Goal: Navigation & Orientation: Find specific page/section

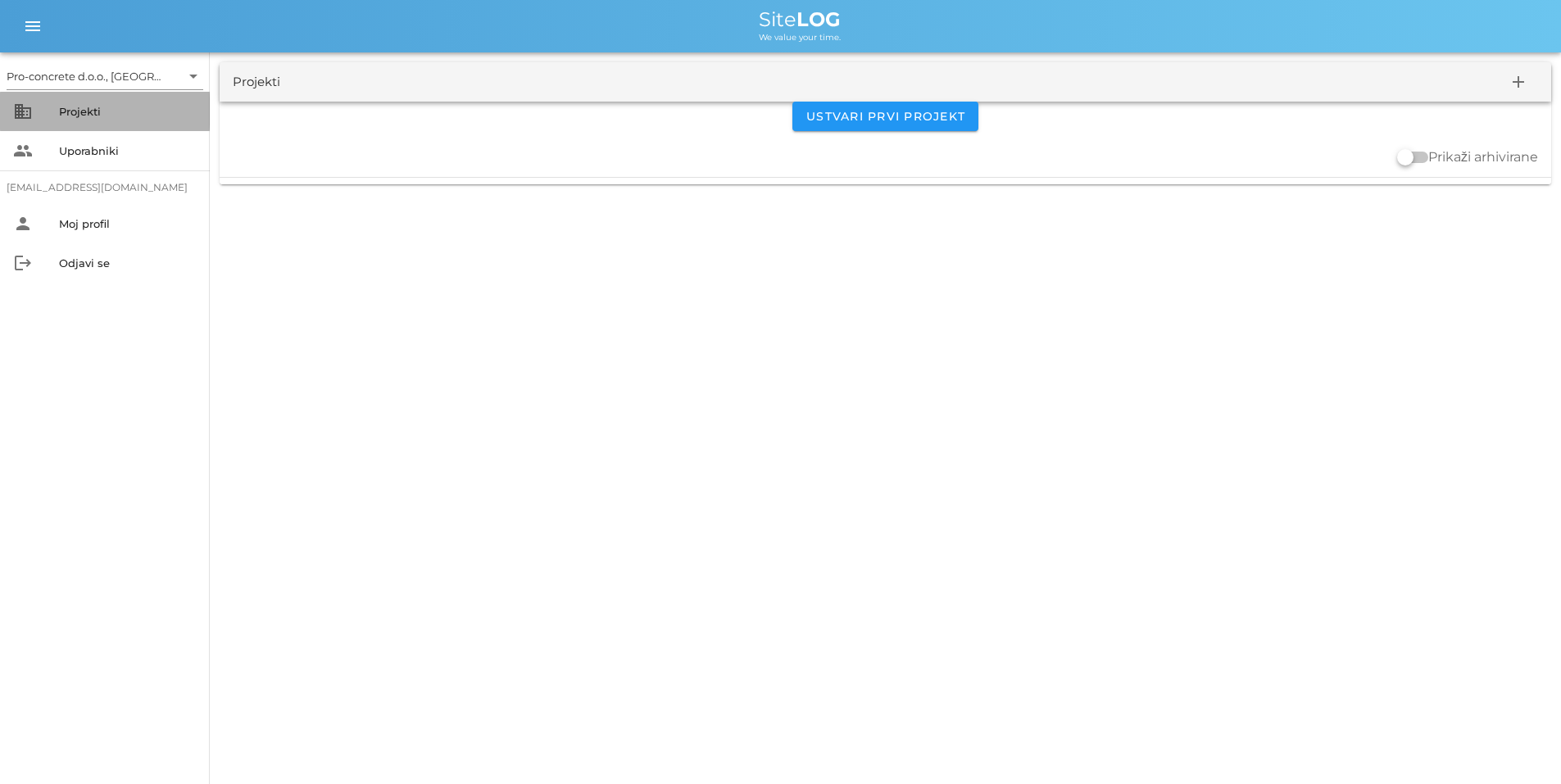
click at [67, 118] on div "Projekti" at bounding box center [127, 111] width 138 height 26
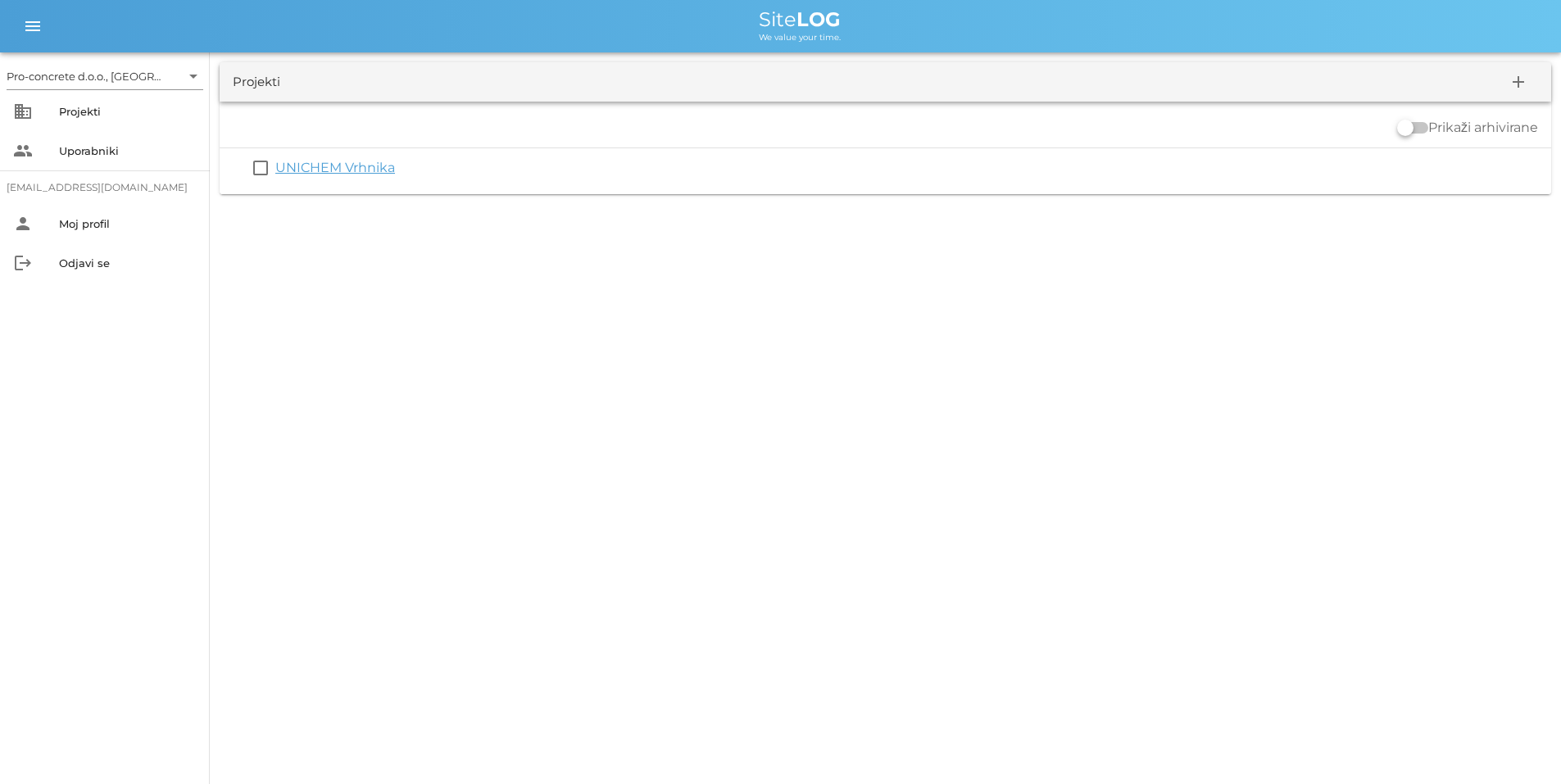
drag, startPoint x: 304, startPoint y: 168, endPoint x: 613, endPoint y: 203, distance: 311.0
click at [304, 168] on link "UNICHEM Vrhnika" at bounding box center [335, 168] width 119 height 15
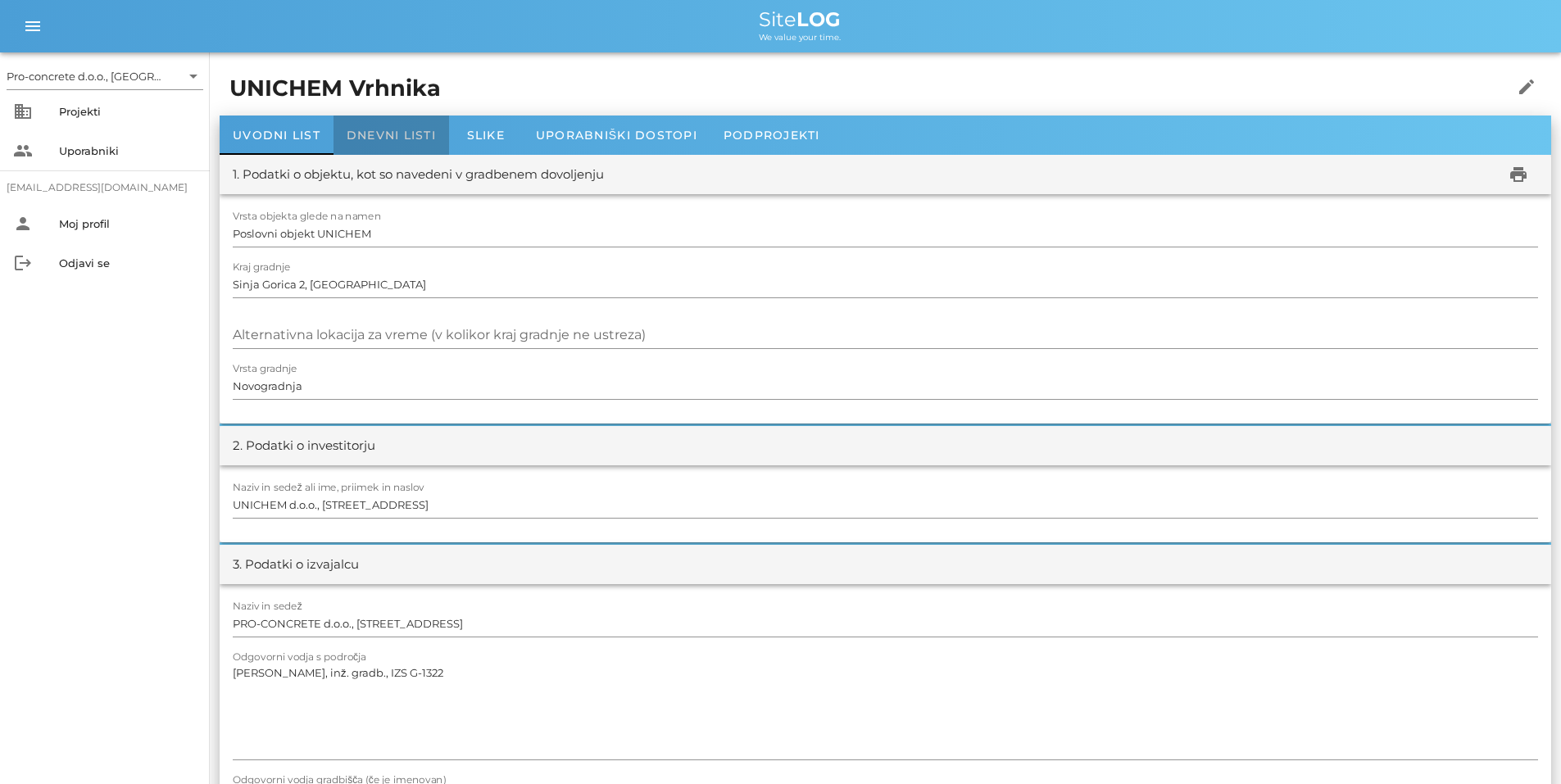
click at [409, 126] on div "Dnevni listi" at bounding box center [391, 135] width 116 height 39
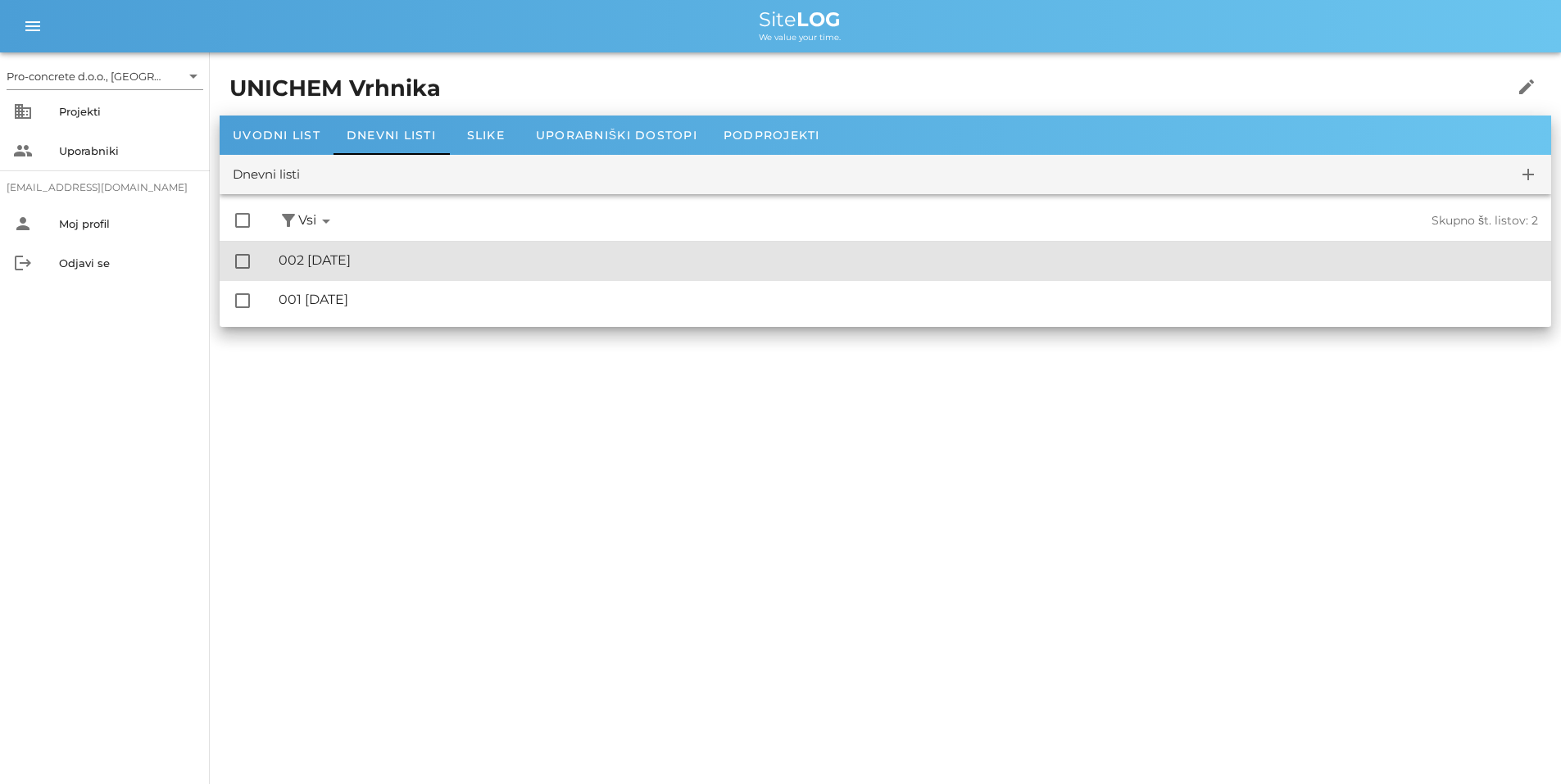
click at [391, 257] on div "🔏 002 [DATE]" at bounding box center [908, 260] width 1259 height 15
drag, startPoint x: 319, startPoint y: 260, endPoint x: 782, endPoint y: 263, distance: 463.0
click at [782, 263] on div "🔏 002 [DATE]" at bounding box center [908, 260] width 1259 height 15
click at [244, 256] on div at bounding box center [242, 261] width 28 height 28
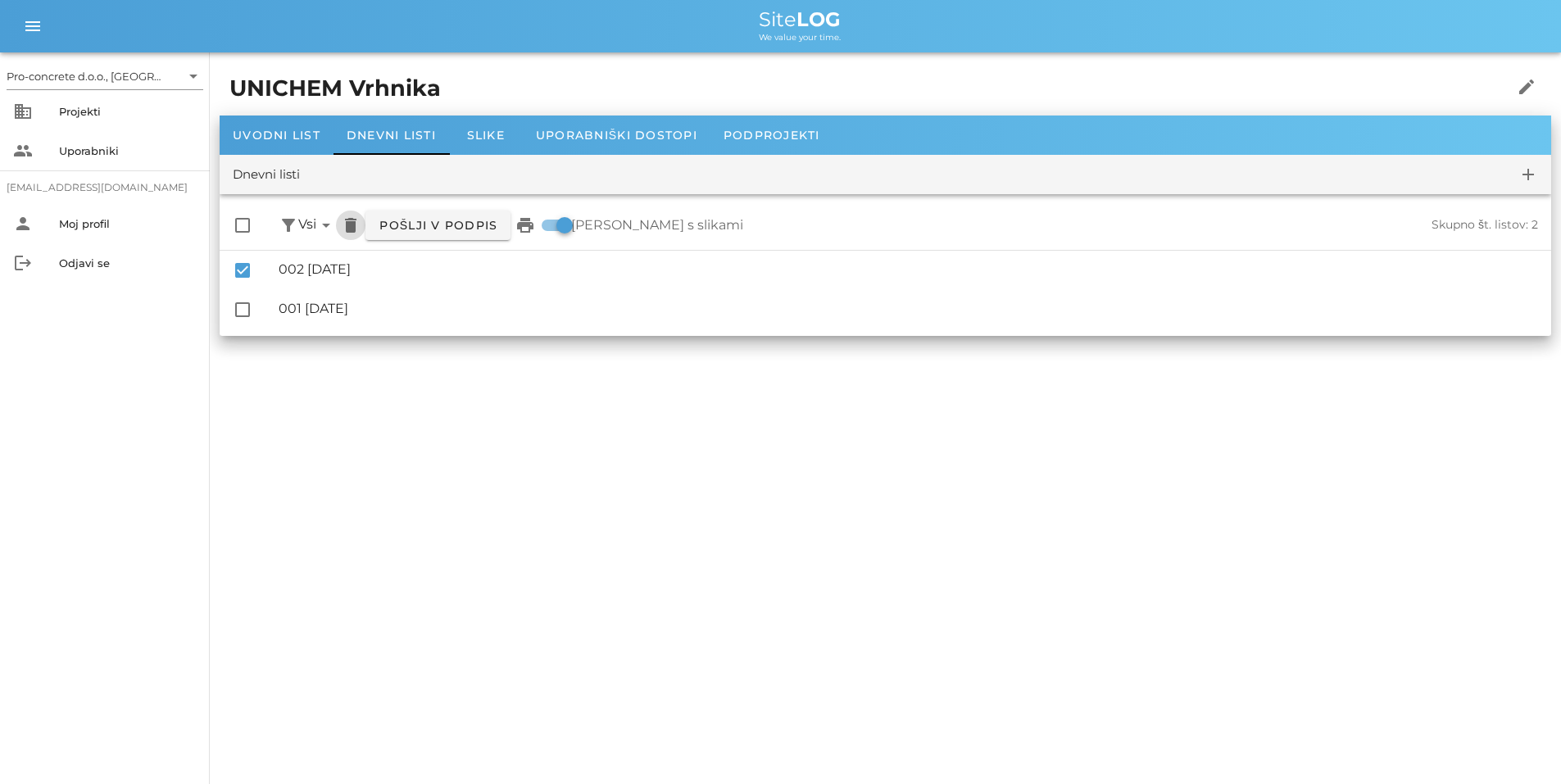
click at [348, 223] on icon "delete" at bounding box center [351, 225] width 19 height 19
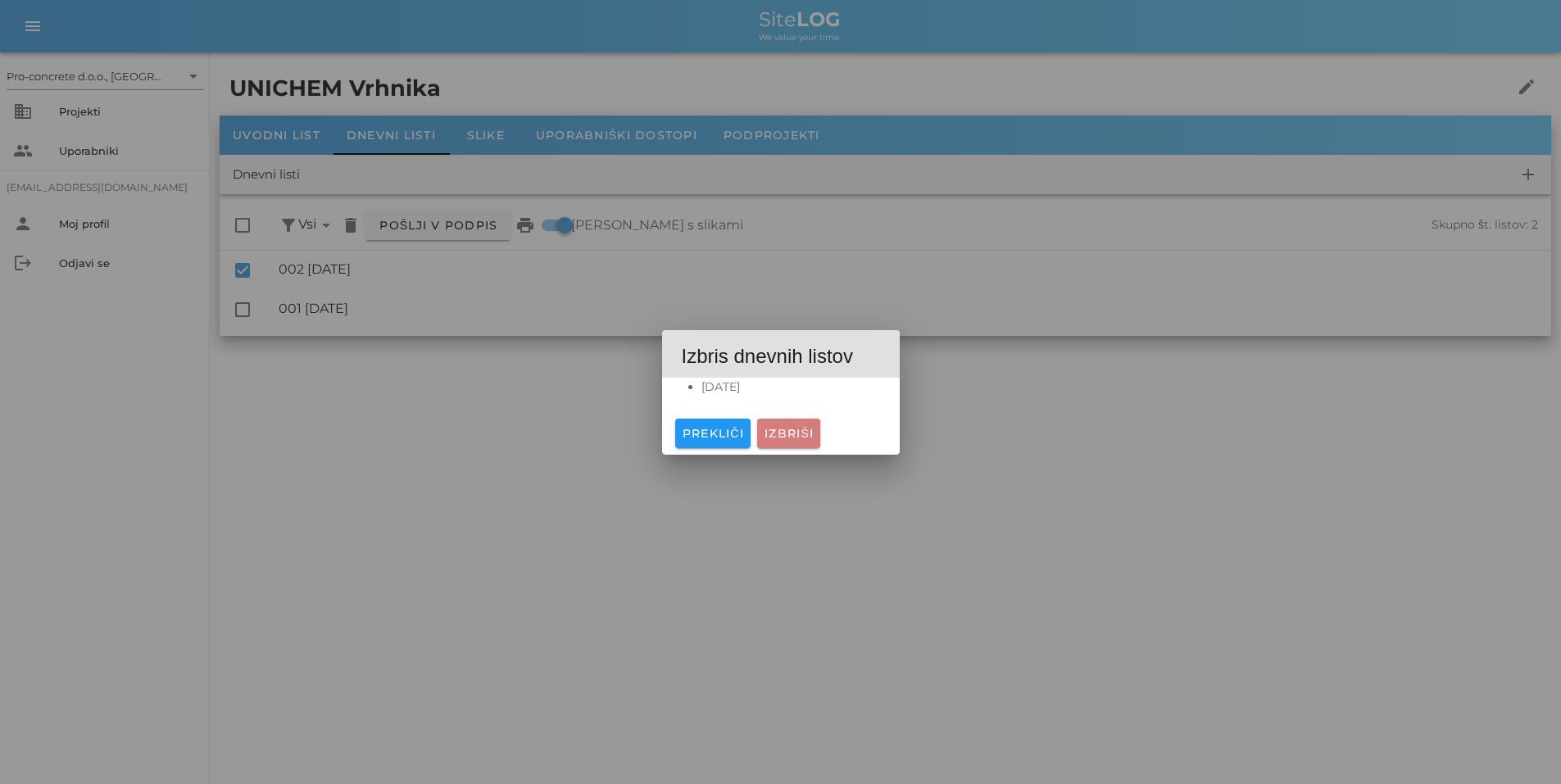
drag, startPoint x: 777, startPoint y: 425, endPoint x: 682, endPoint y: 417, distance: 95.3
click at [773, 424] on button "Izbriši" at bounding box center [788, 433] width 63 height 30
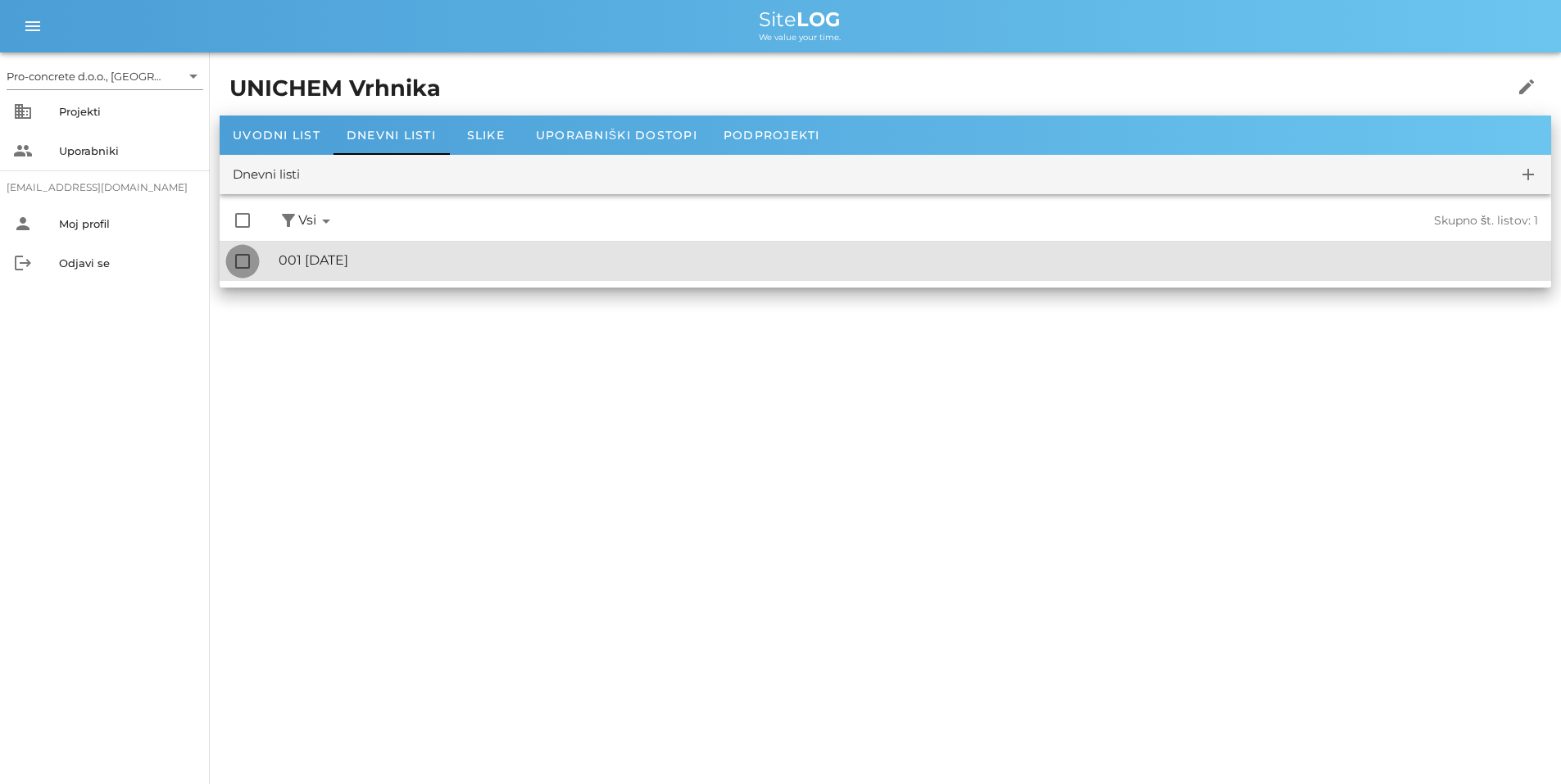
click at [232, 261] on div at bounding box center [242, 261] width 28 height 28
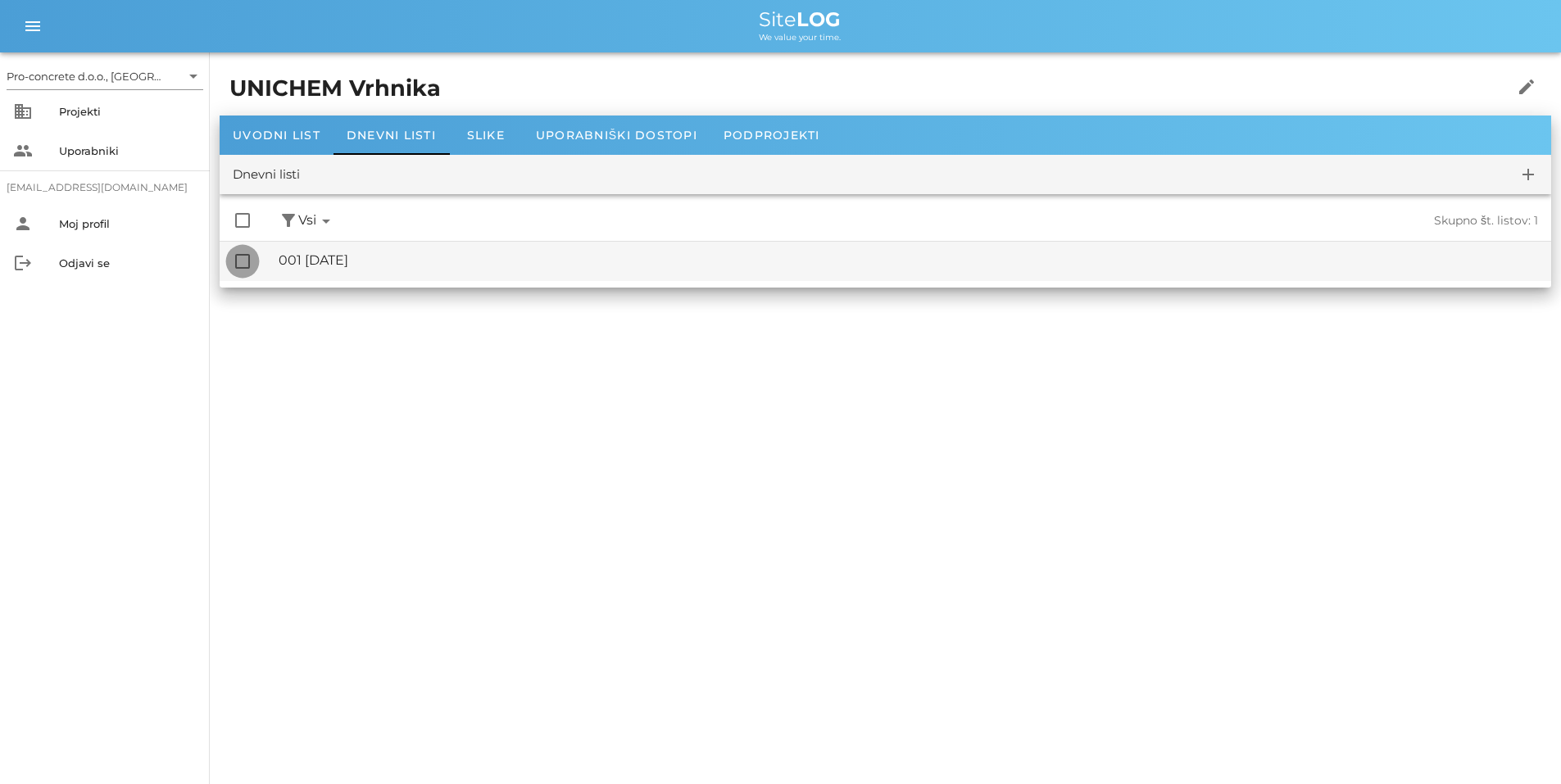
checkbox input "true"
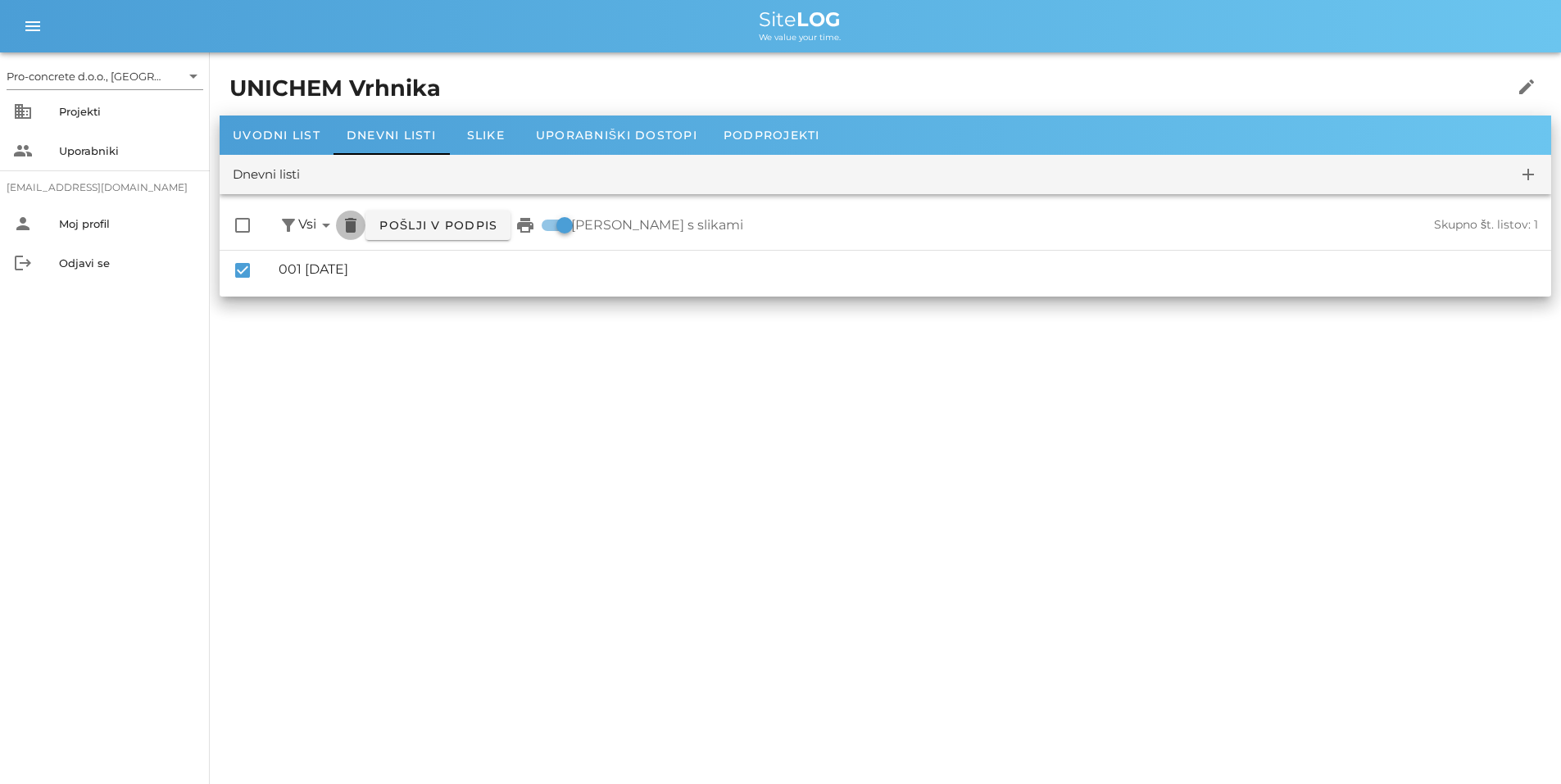
click at [355, 224] on icon "delete" at bounding box center [351, 225] width 19 height 19
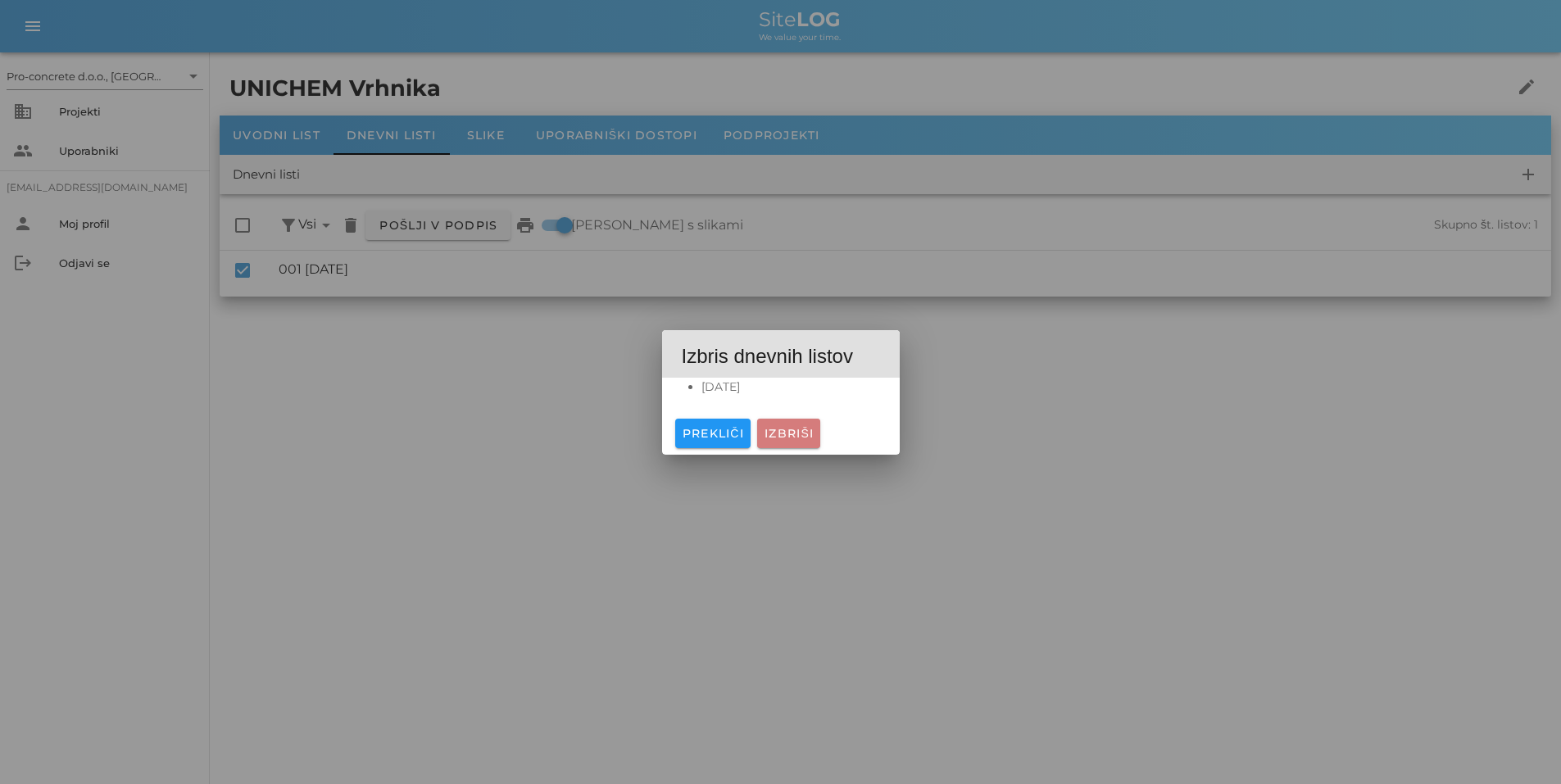
drag, startPoint x: 802, startPoint y: 431, endPoint x: 770, endPoint y: 435, distance: 32.2
click at [801, 431] on span "Izbriši" at bounding box center [789, 432] width 50 height 14
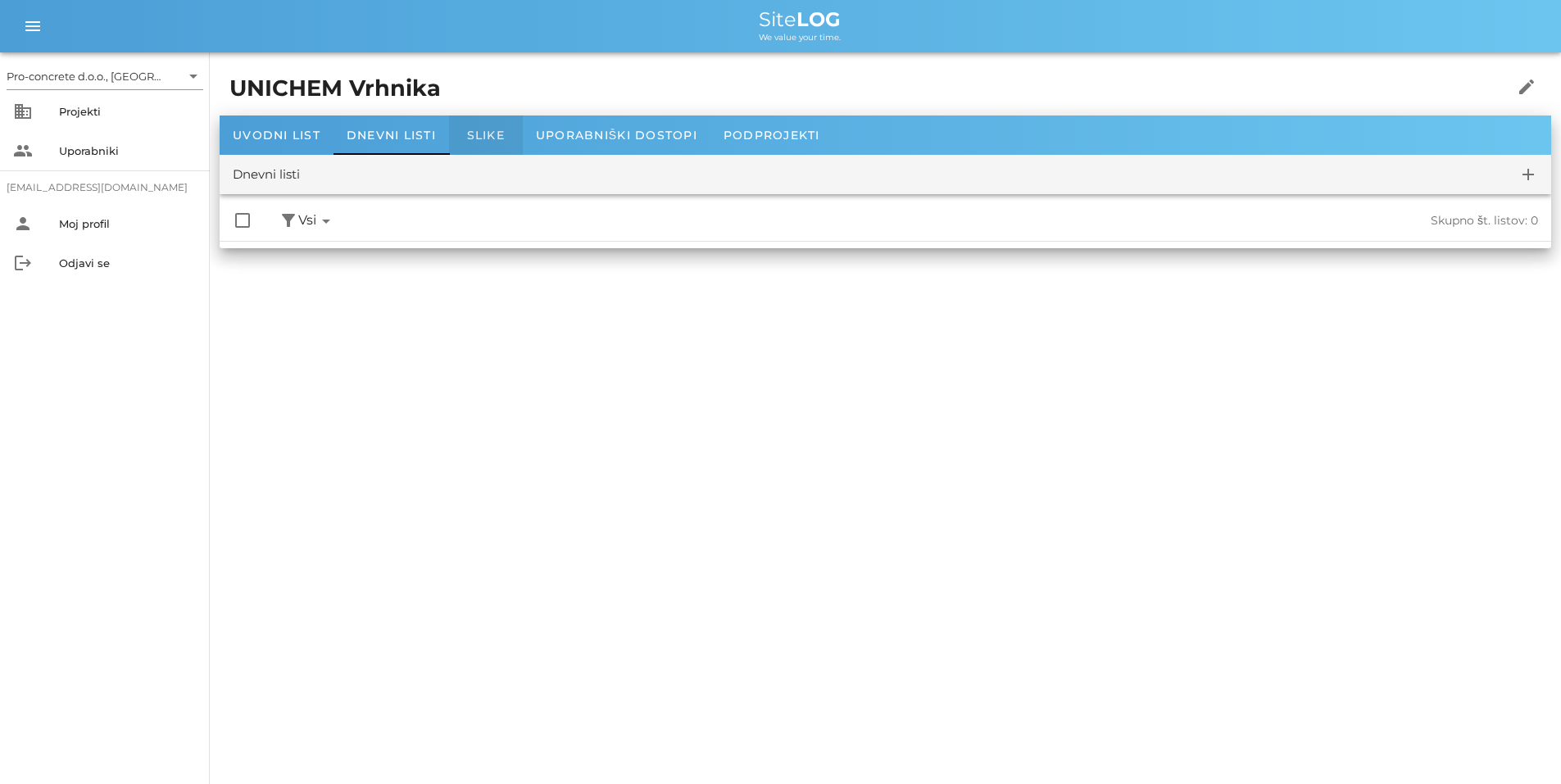
click at [484, 129] on span "Slike" at bounding box center [486, 135] width 38 height 14
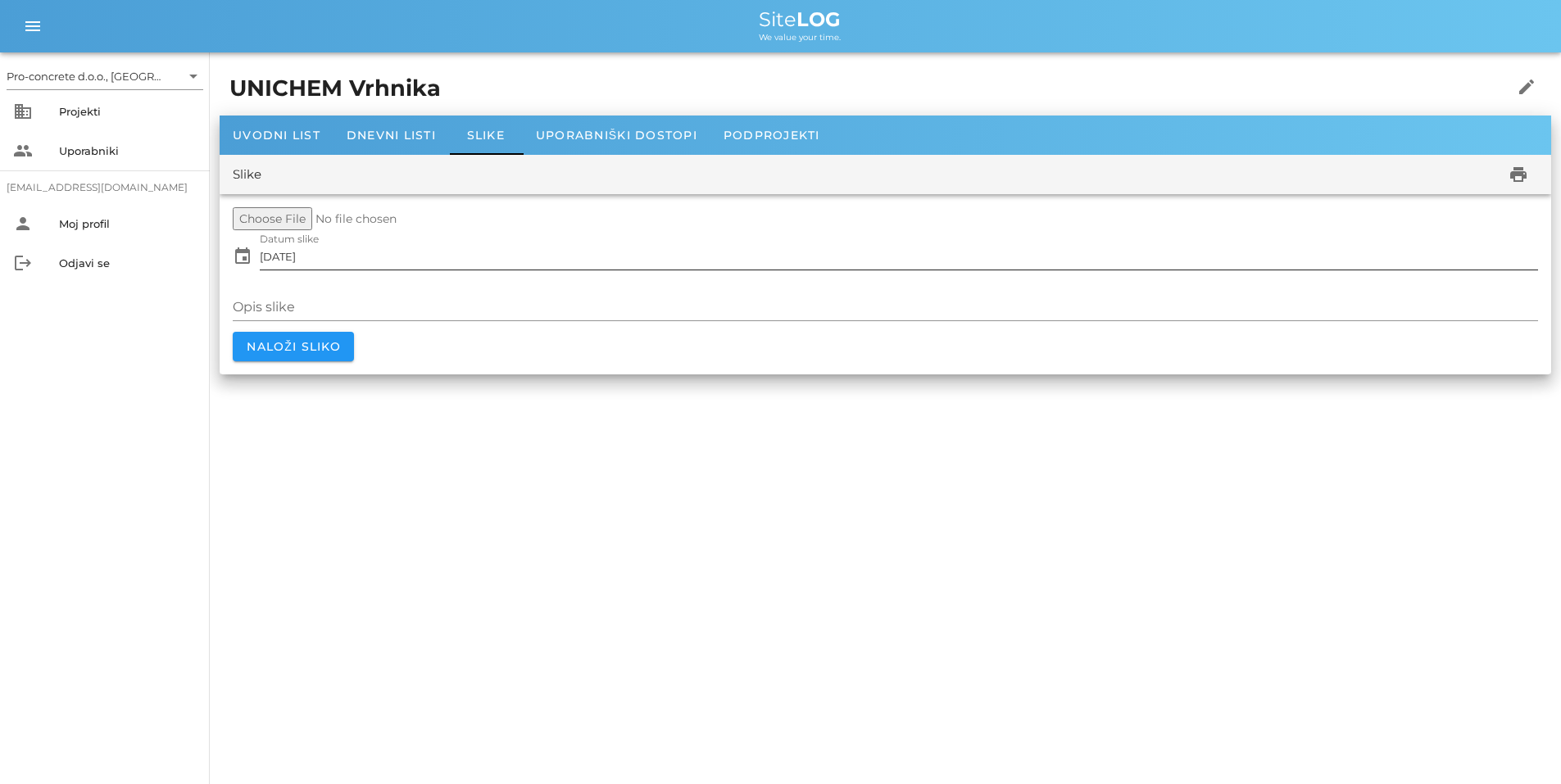
click at [244, 260] on icon "event" at bounding box center [243, 256] width 19 height 19
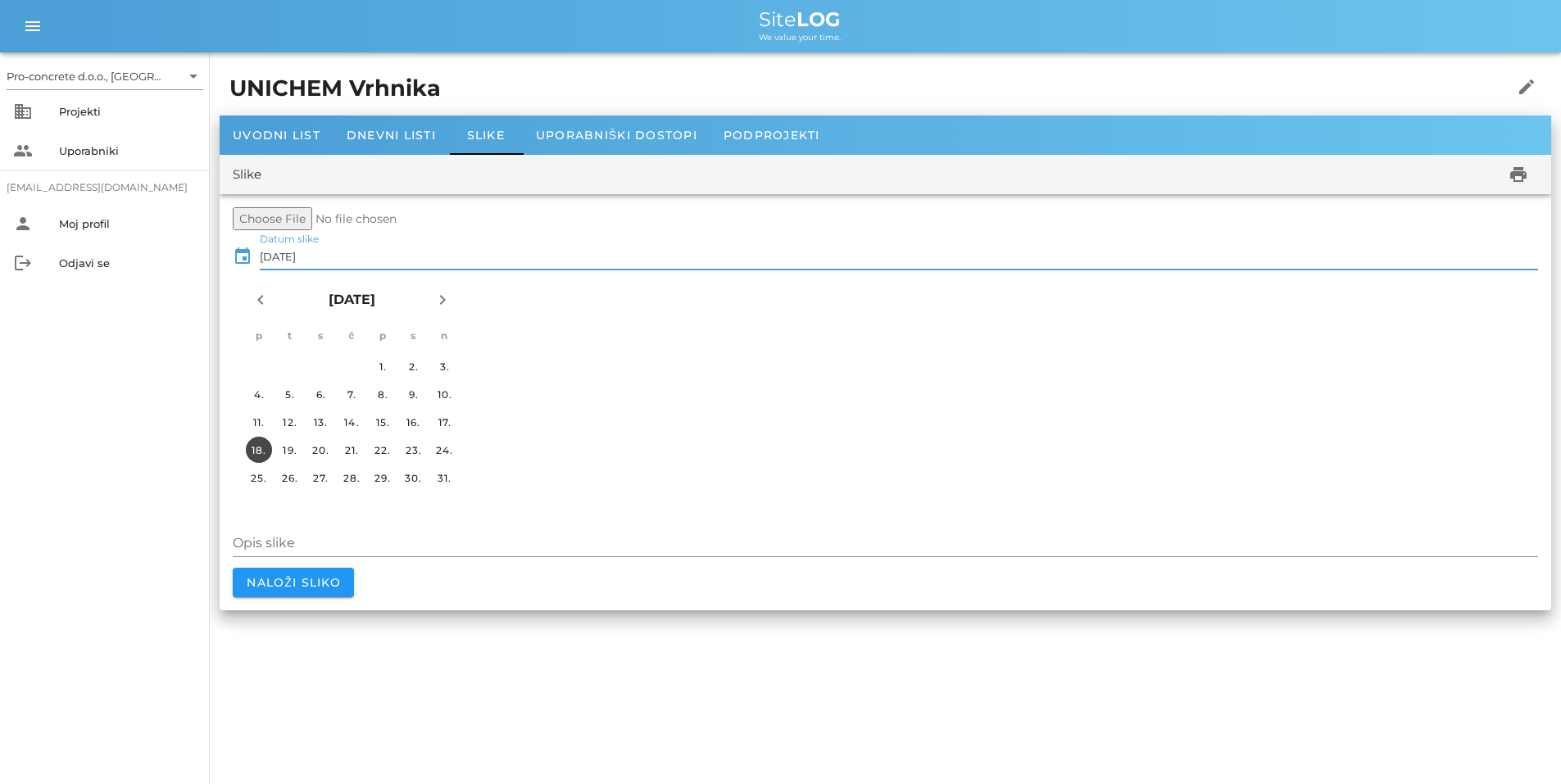
click at [273, 260] on input "[DATE]" at bounding box center [899, 256] width 1279 height 26
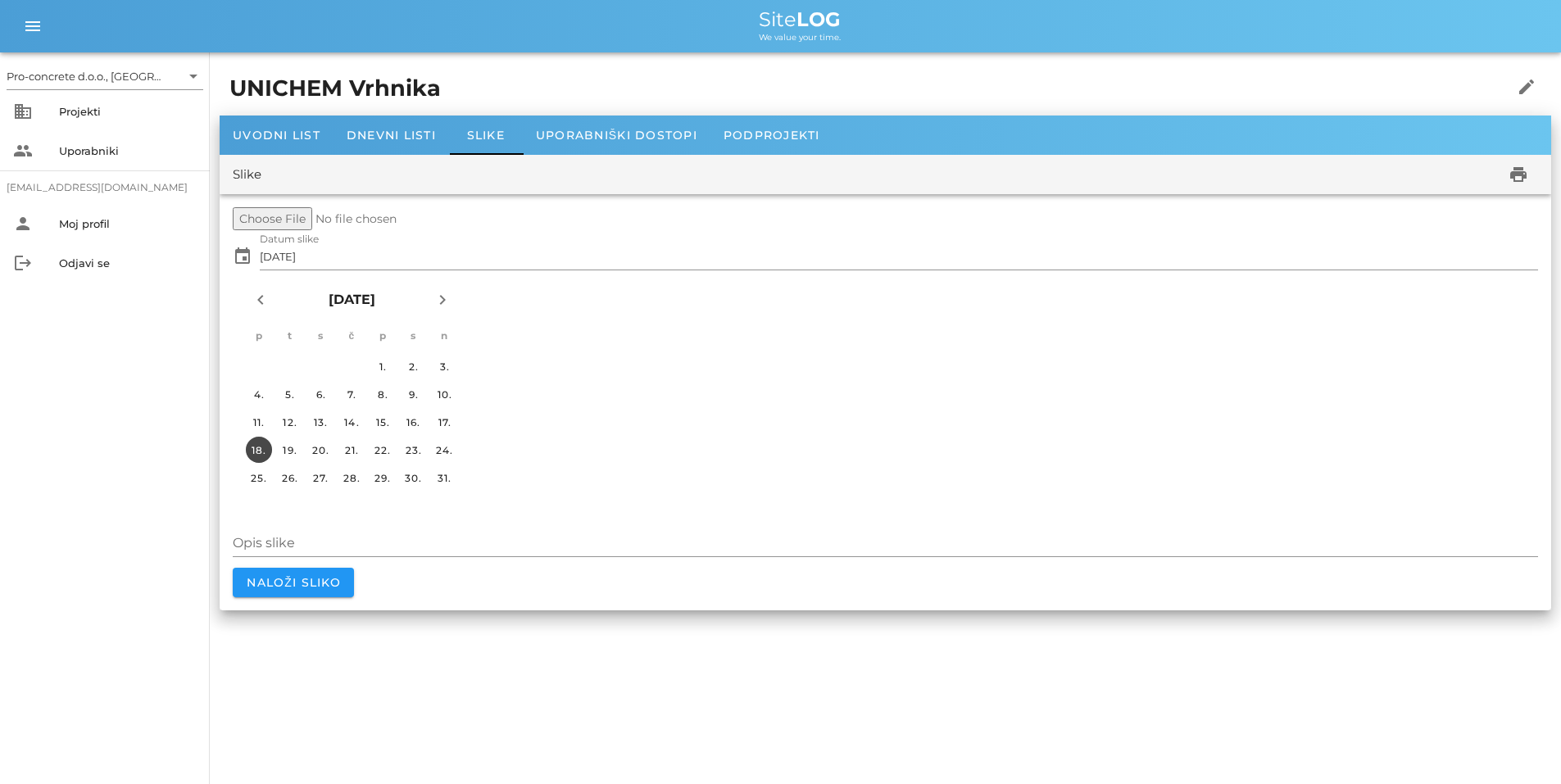
click at [632, 61] on div "UNICHEM Vrhnika edit Uvodni list Dnevni listi Slike Uporabniški dostopi Podproj…" at bounding box center [886, 335] width 1352 height 567
click at [584, 131] on span "Uporabniški dostopi" at bounding box center [617, 135] width 162 height 14
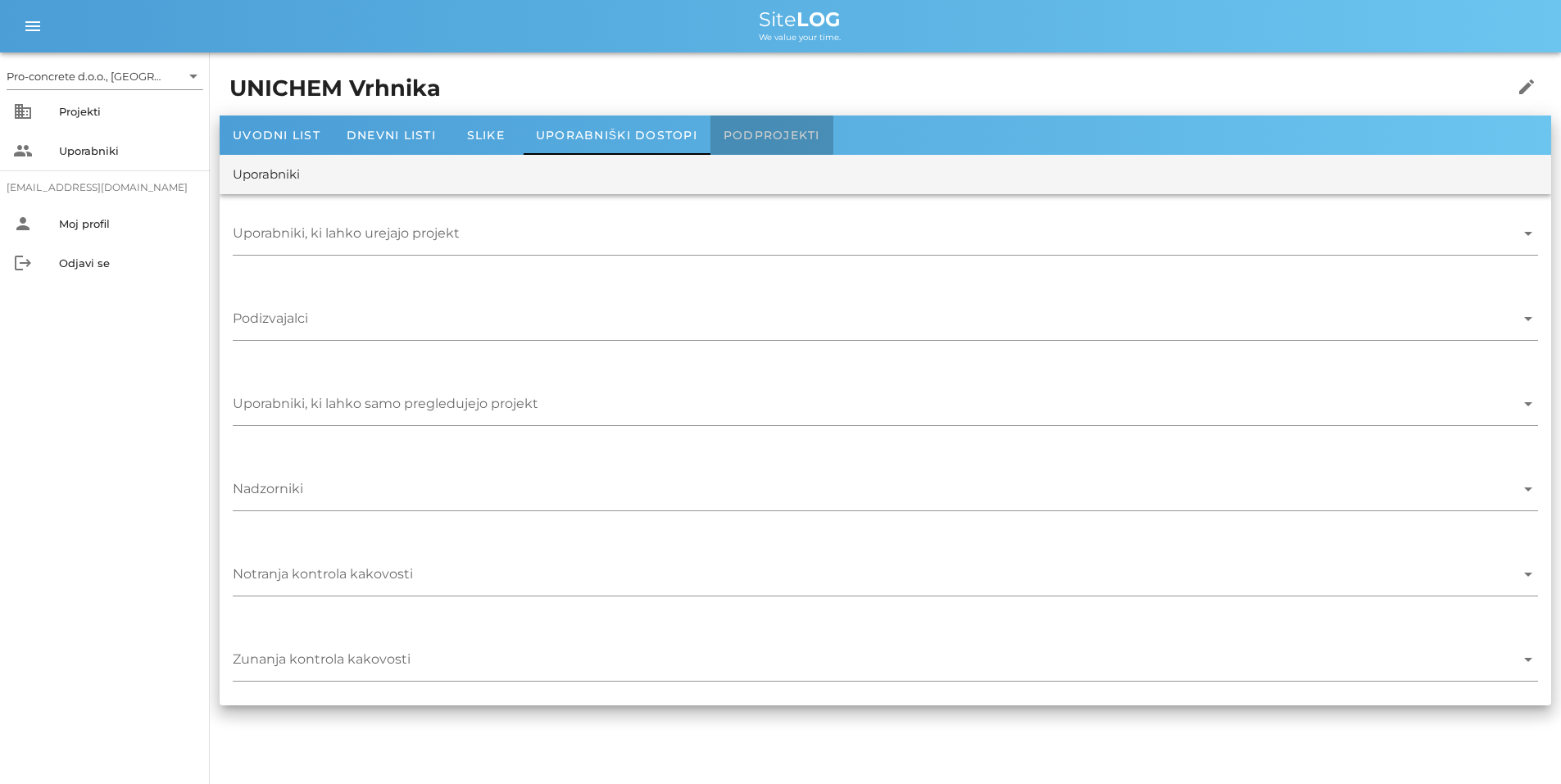
click at [749, 134] on span "Podprojekti" at bounding box center [772, 135] width 96 height 14
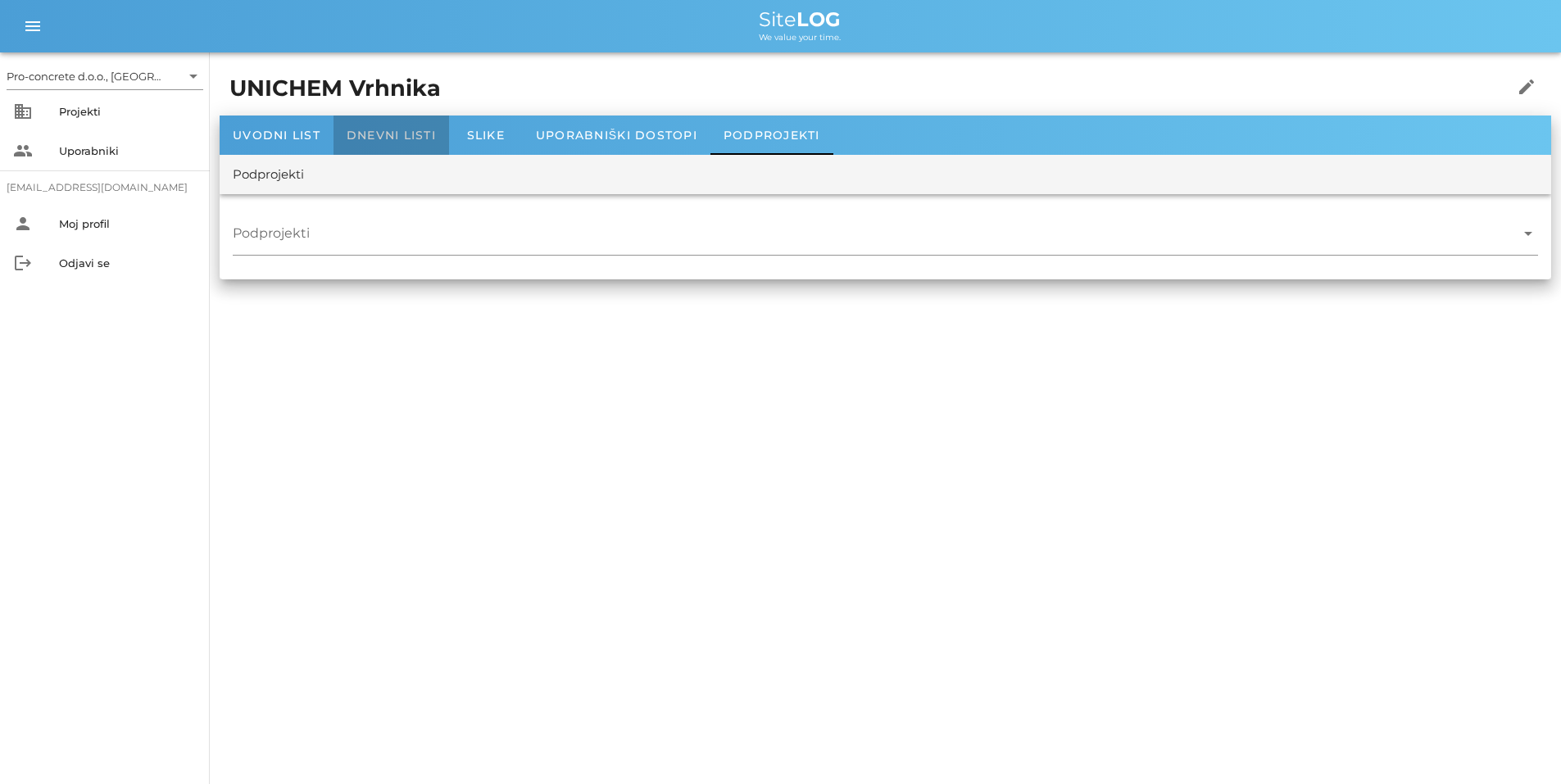
click at [375, 132] on span "Dnevni listi" at bounding box center [391, 135] width 90 height 14
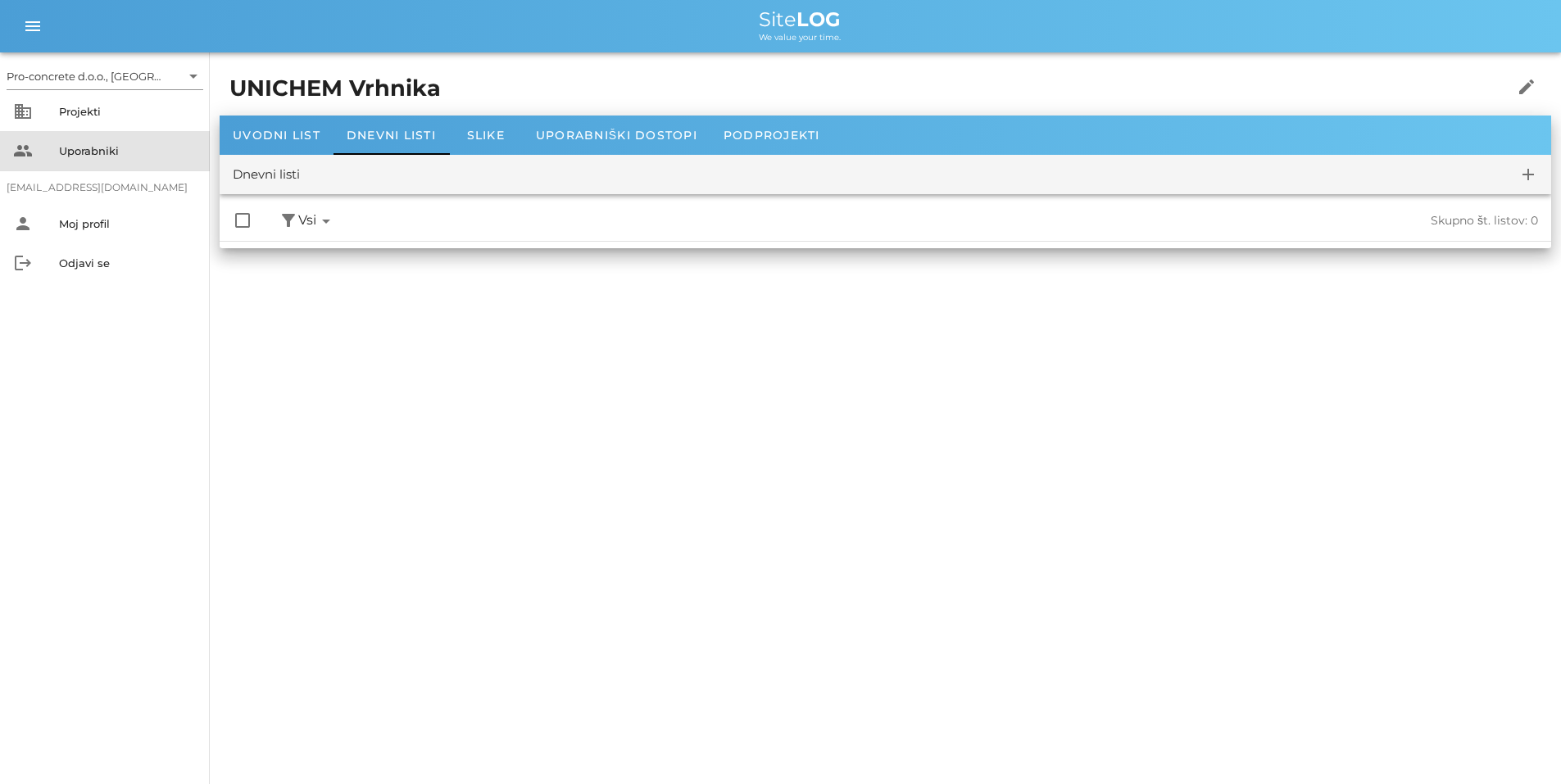
click at [109, 154] on div "Uporabniki" at bounding box center [127, 151] width 138 height 13
